Goal: Find specific page/section: Find specific page/section

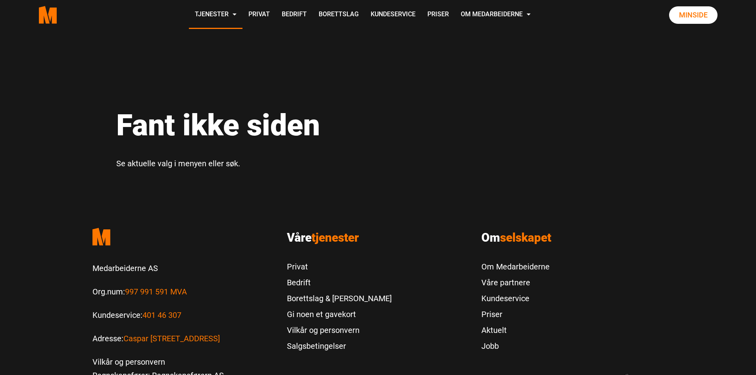
click at [194, 167] on p "Se aktuelle valg i menyen eller søk." at bounding box center [378, 163] width 524 height 13
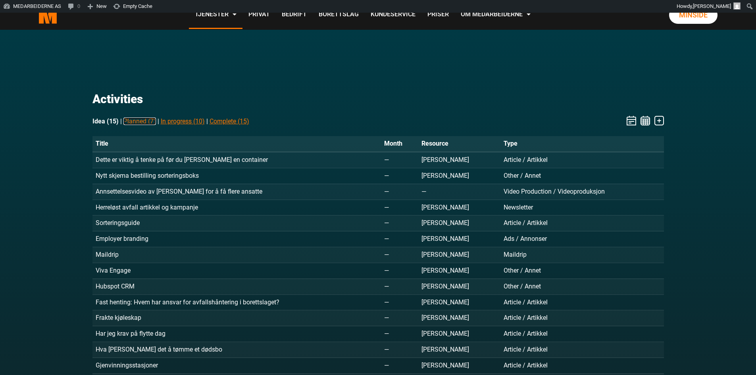
click at [138, 121] on link "Planned (7)" at bounding box center [139, 121] width 33 height 8
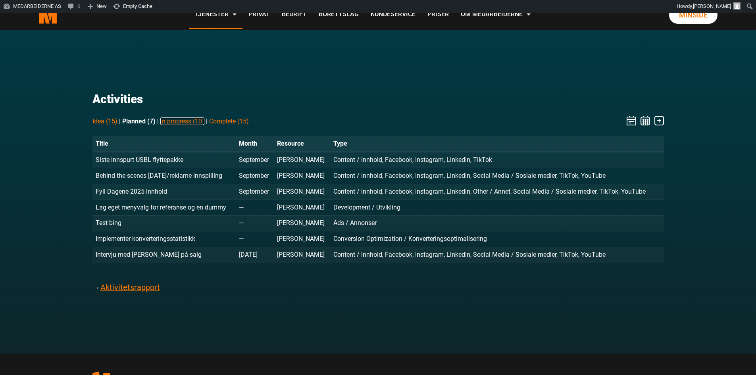
click at [176, 121] on link "In progress (10)" at bounding box center [182, 121] width 44 height 8
